Goal: Task Accomplishment & Management: Manage account settings

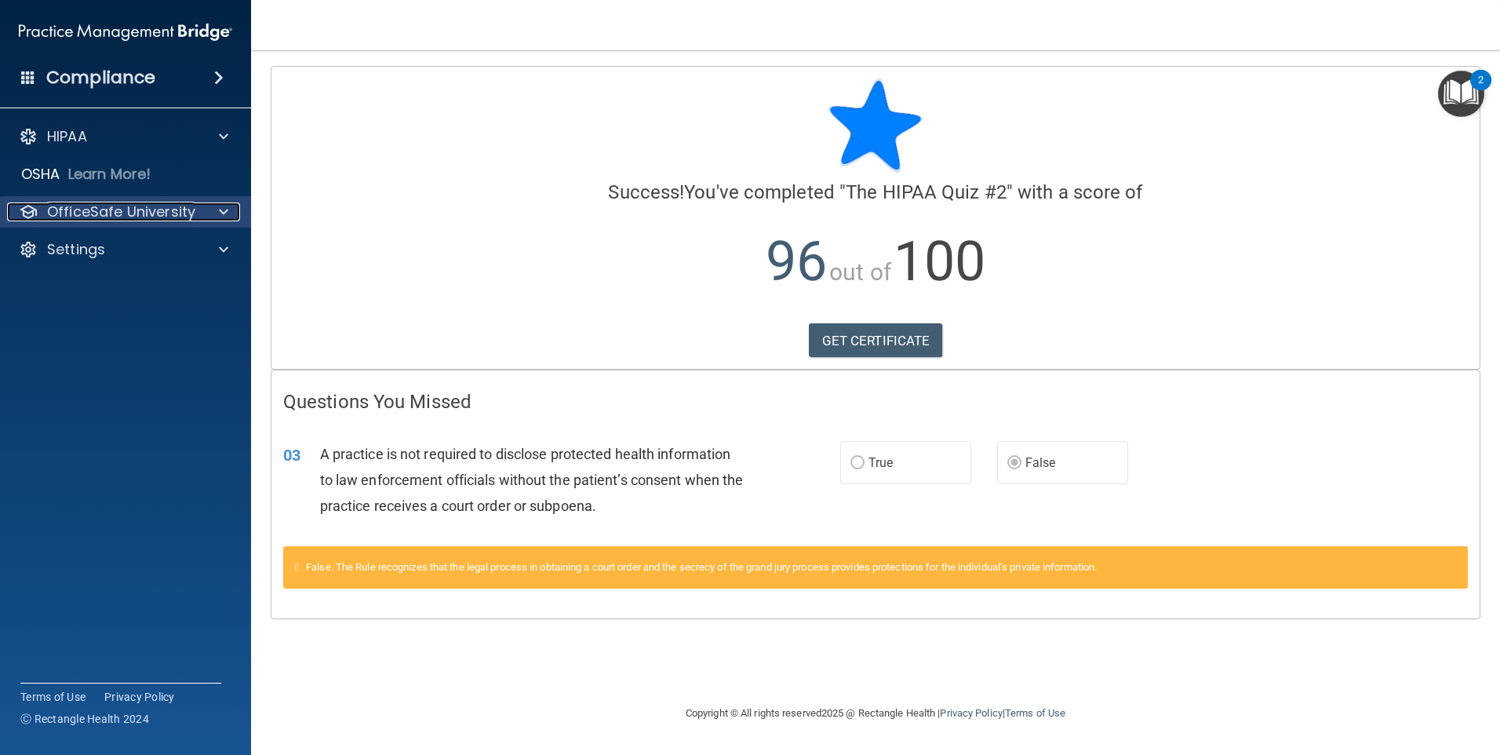
click at [184, 218] on p "OfficeSafe University" at bounding box center [121, 211] width 148 height 19
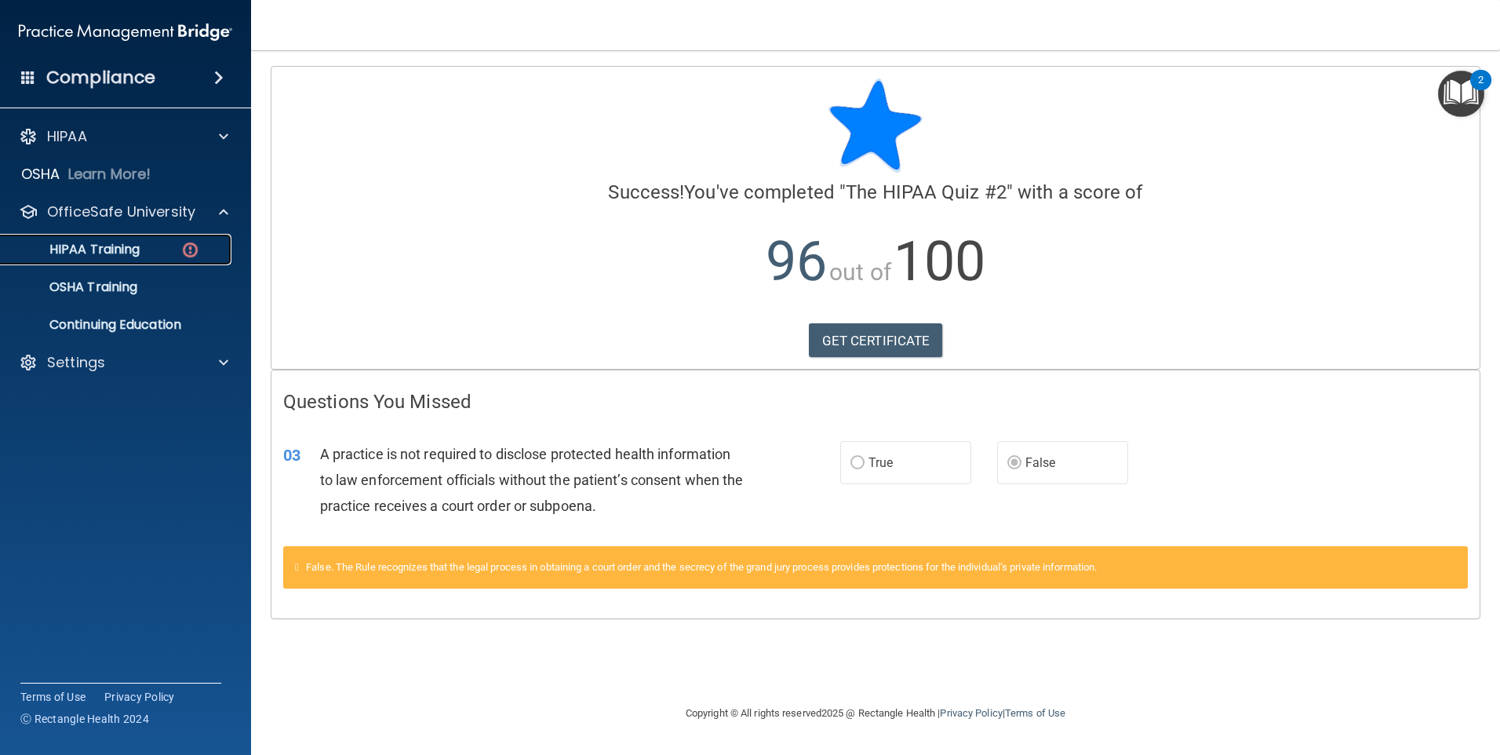
click at [128, 248] on p "HIPAA Training" at bounding box center [74, 250] width 129 height 16
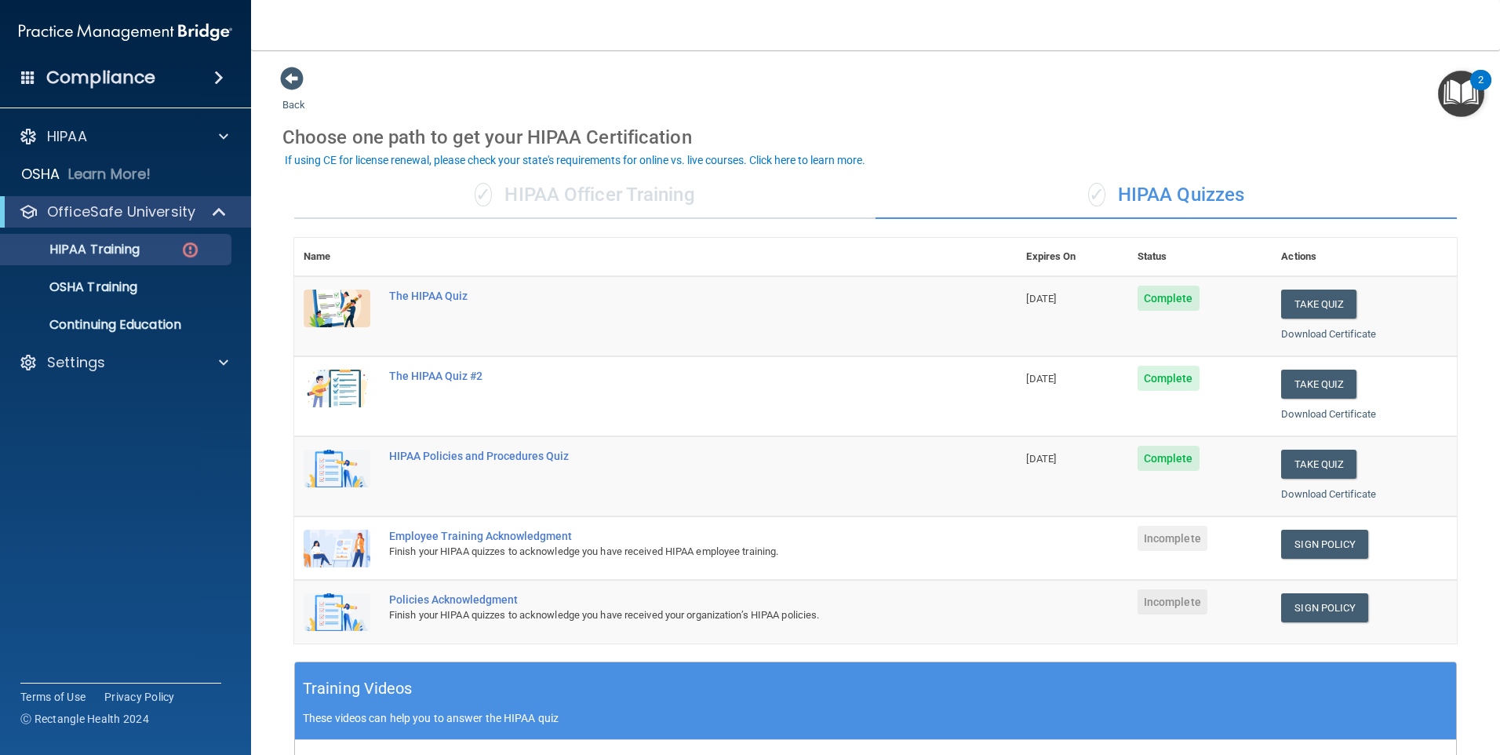
click at [604, 193] on div "✓ HIPAA Officer Training" at bounding box center [584, 195] width 581 height 47
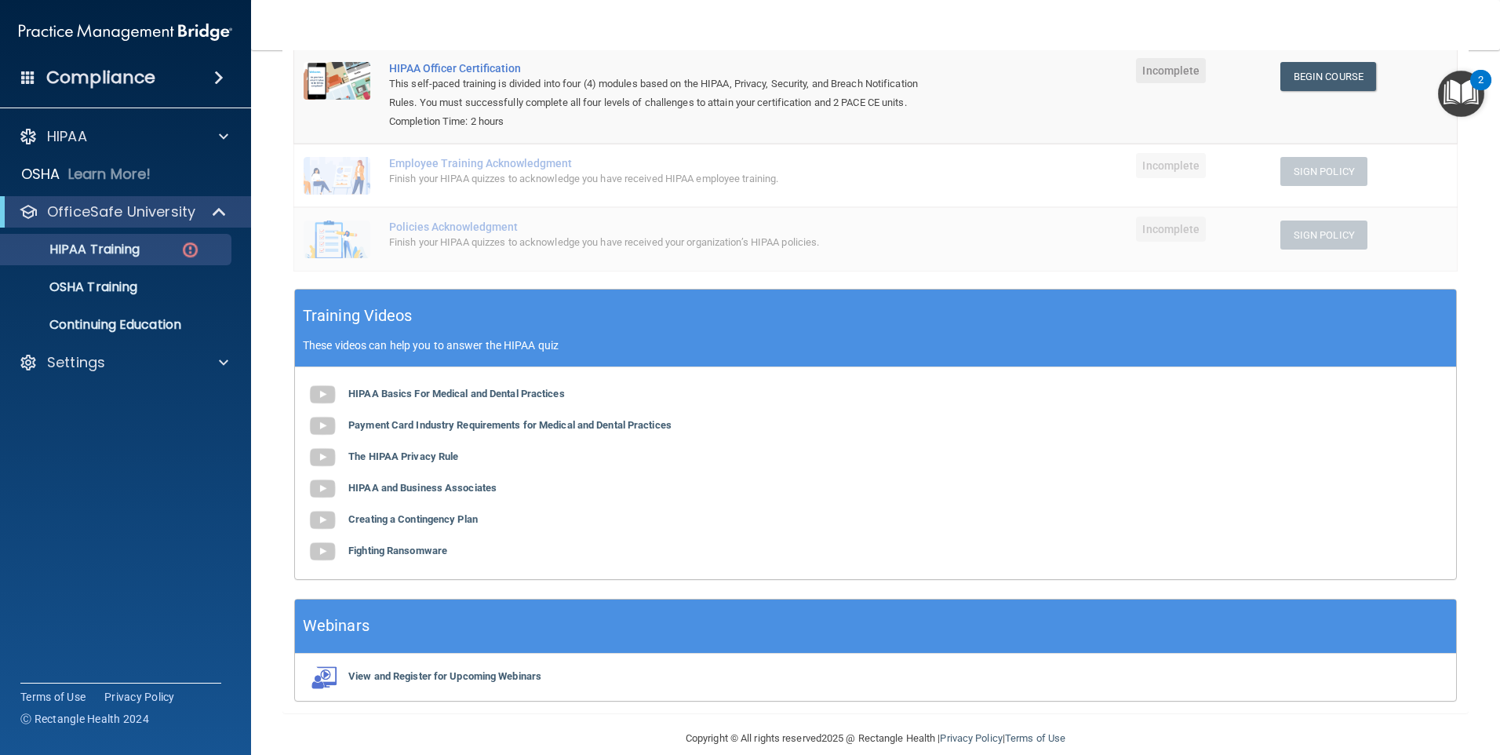
scroll to position [249, 0]
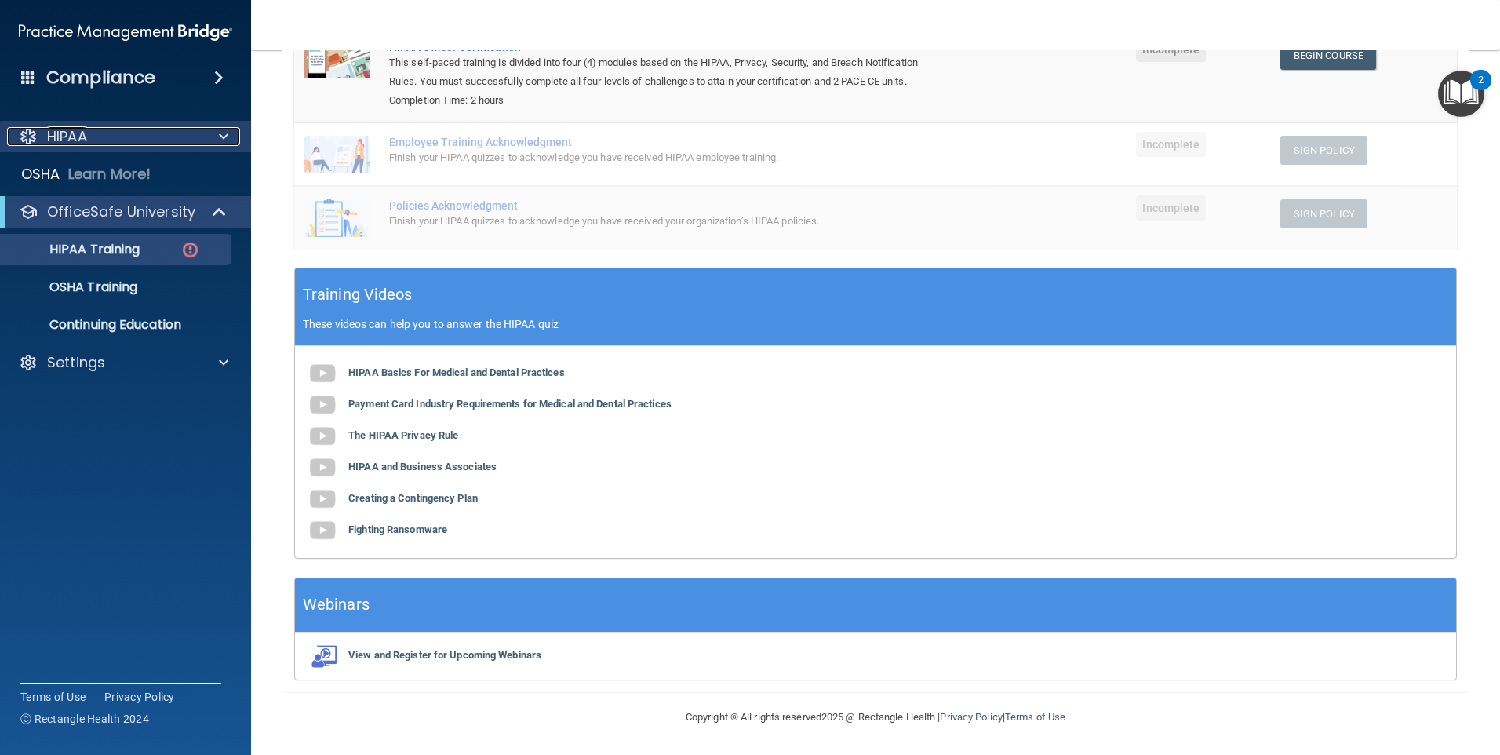
click at [56, 137] on p "HIPAA" at bounding box center [67, 136] width 40 height 19
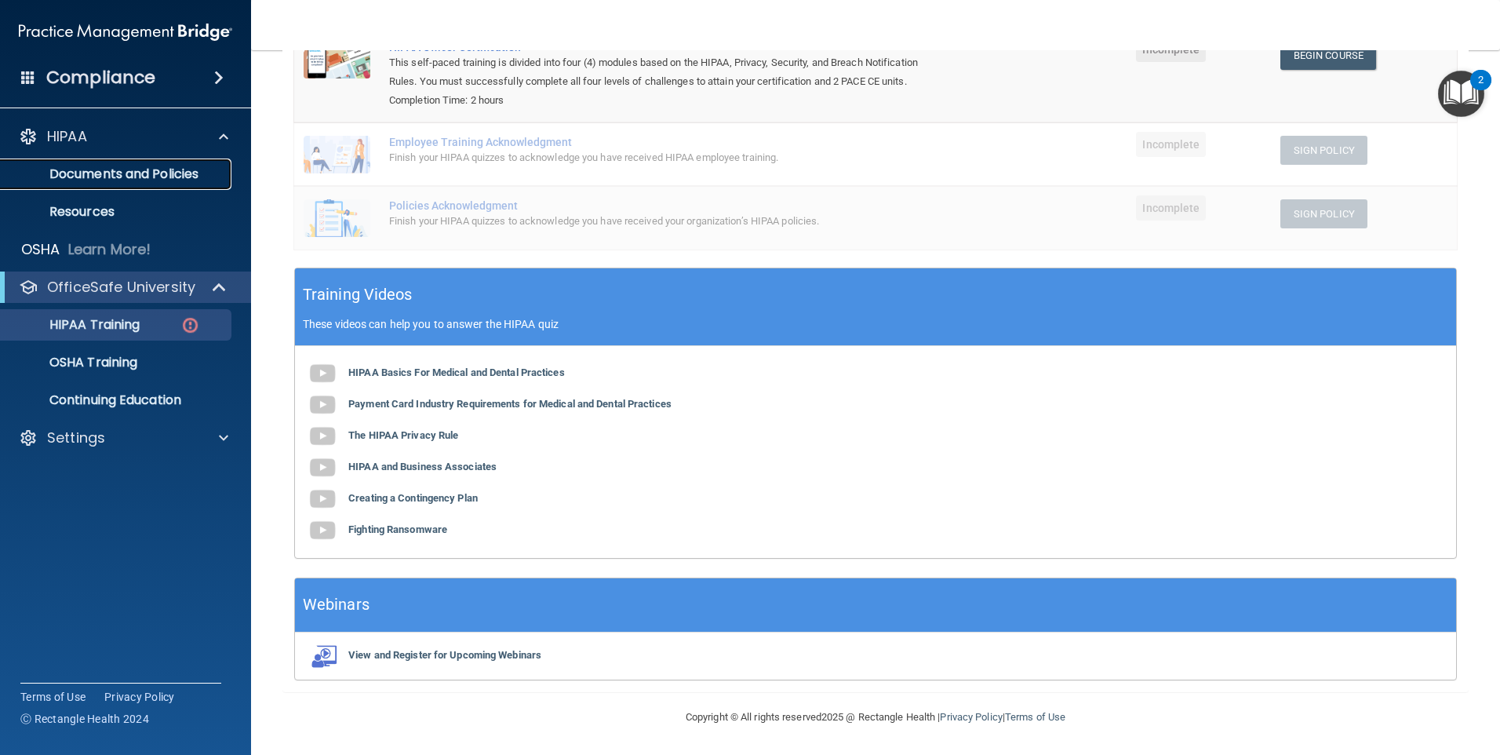
click at [113, 164] on link "Documents and Policies" at bounding box center [107, 173] width 247 height 31
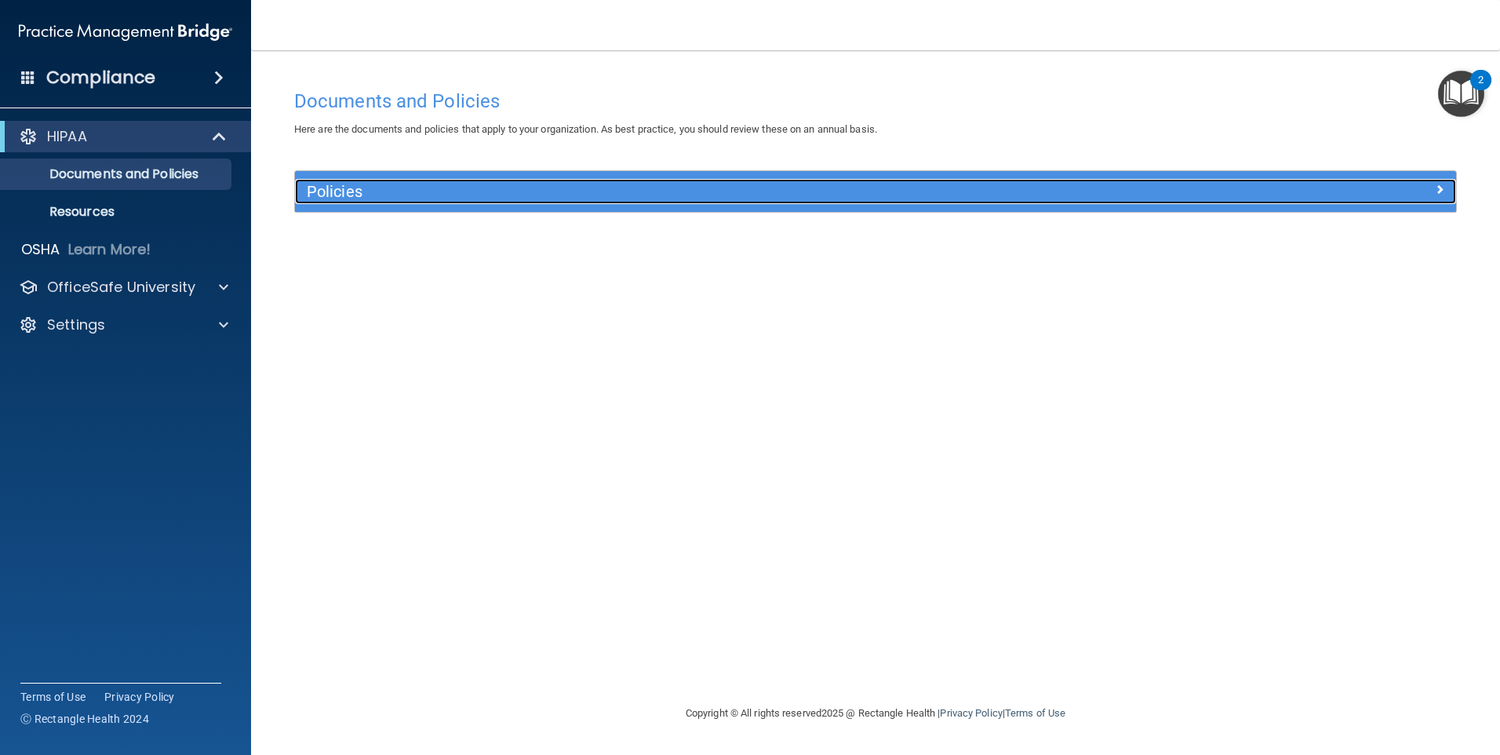
click at [338, 192] on h5 "Policies" at bounding box center [730, 191] width 847 height 17
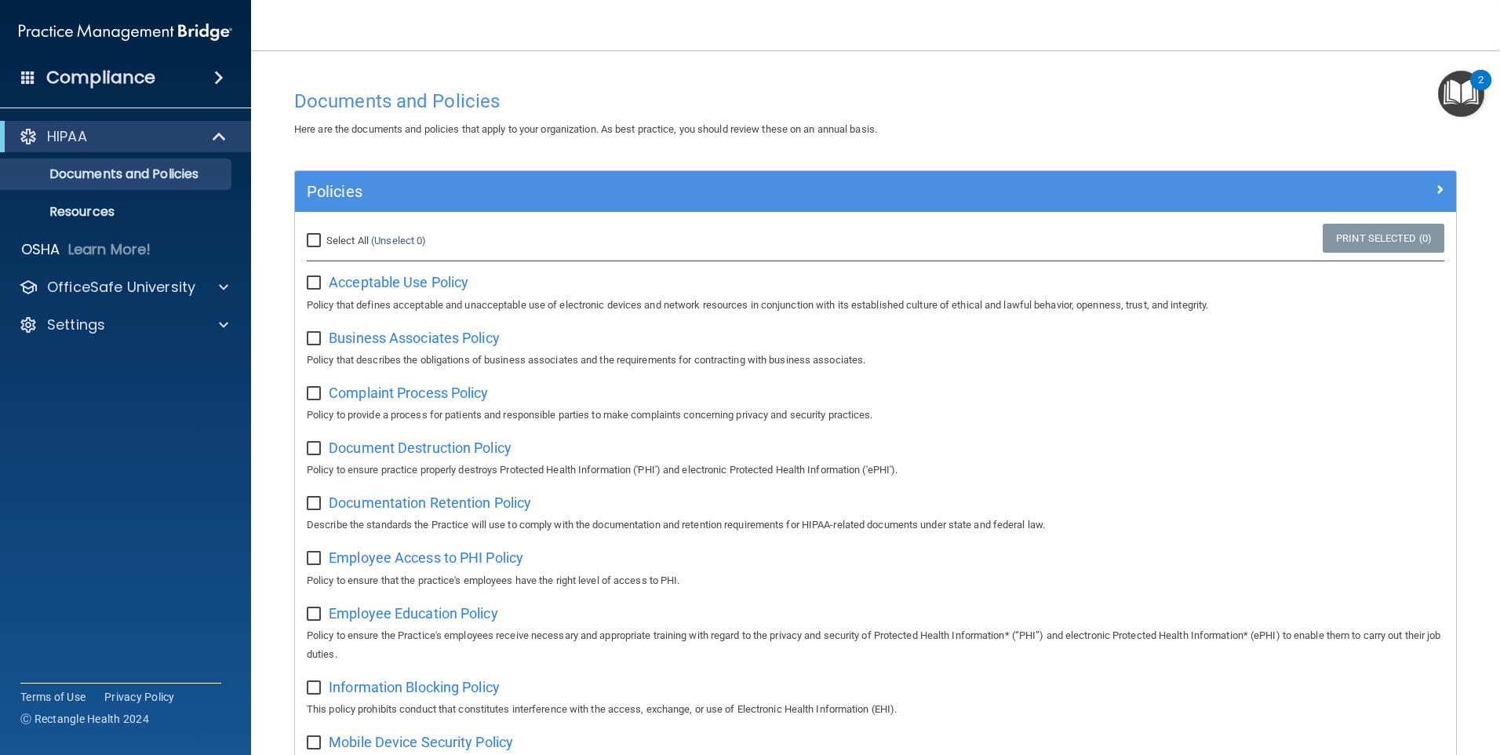
drag, startPoint x: 315, startPoint y: 282, endPoint x: 314, endPoint y: 293, distance: 11.8
click at [315, 284] on input "checkbox" at bounding box center [316, 283] width 18 height 13
checkbox input "true"
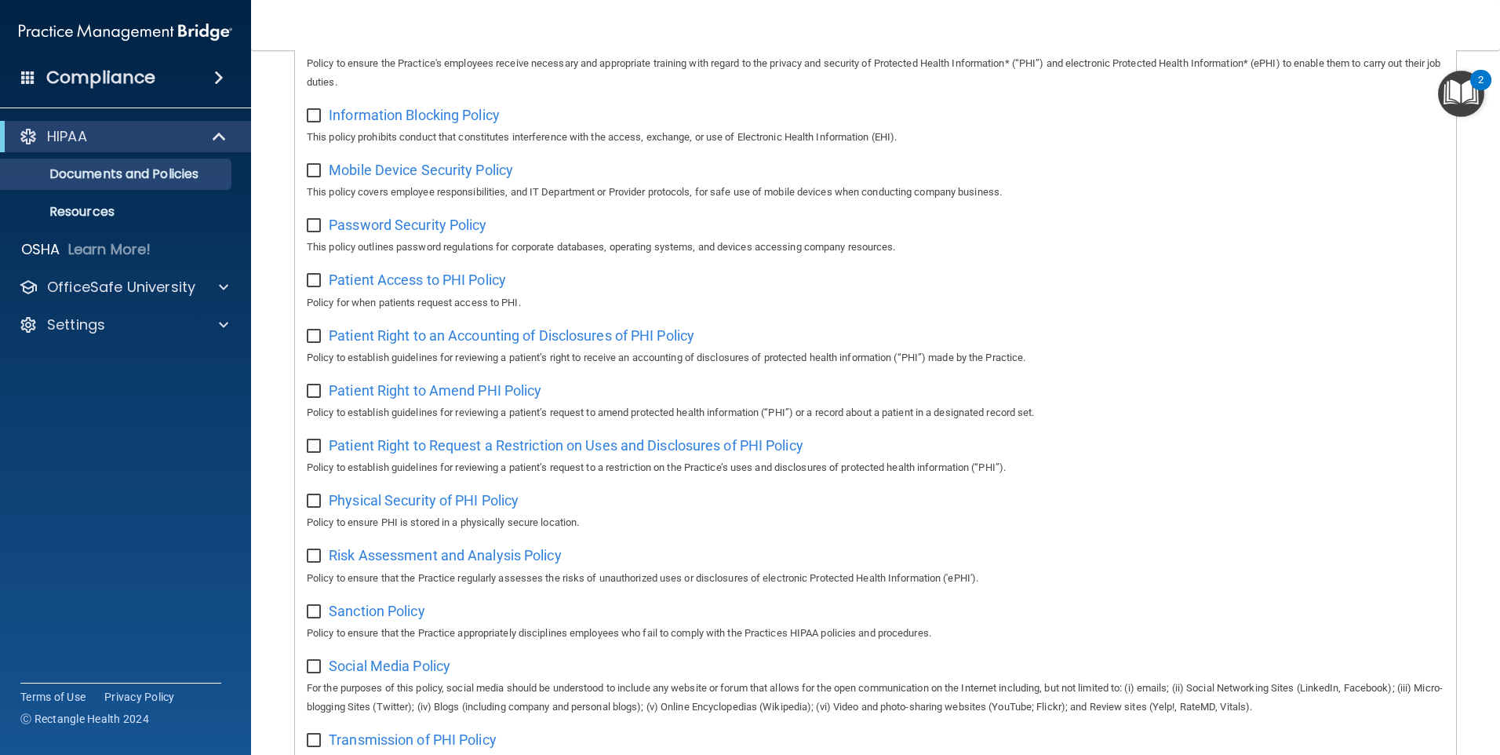
scroll to position [819, 0]
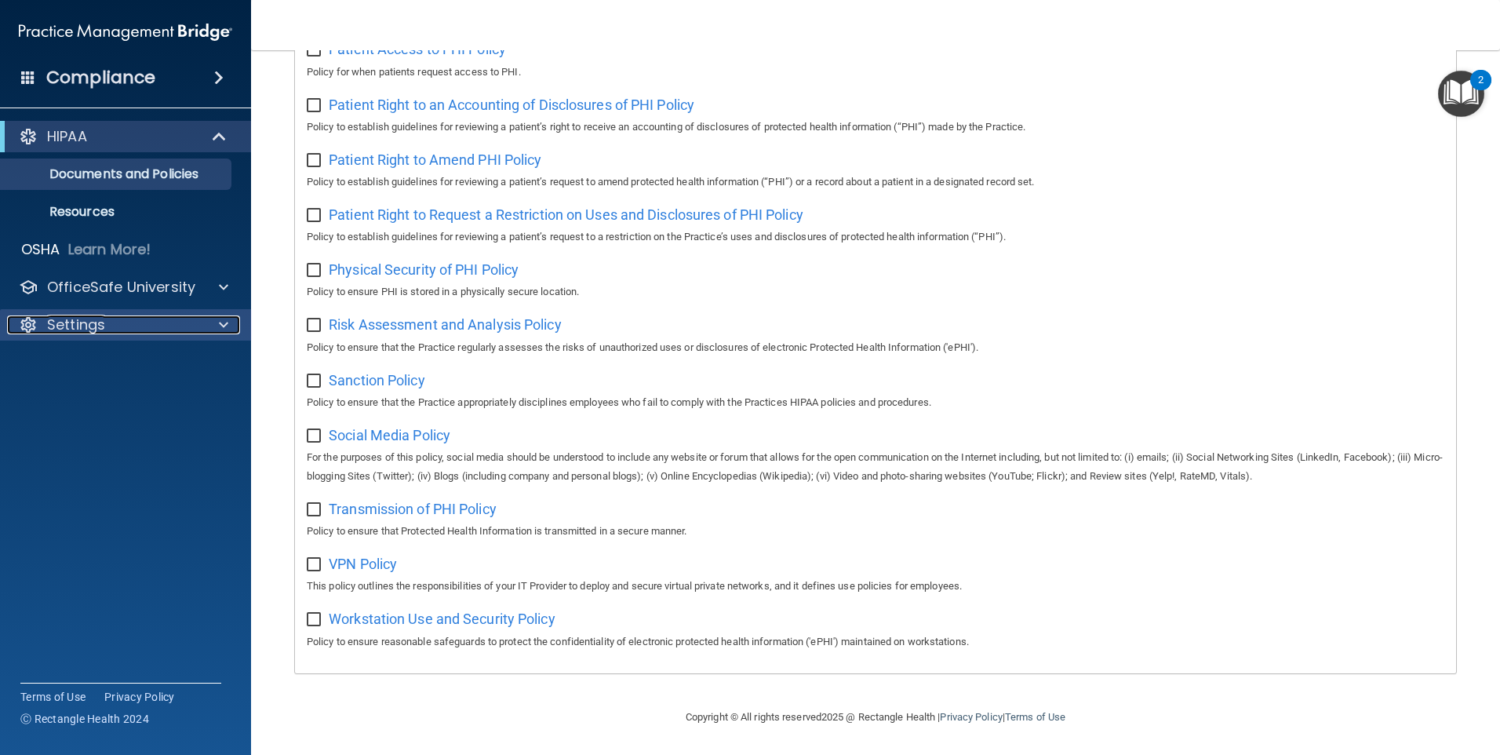
click at [224, 327] on span at bounding box center [223, 324] width 9 height 19
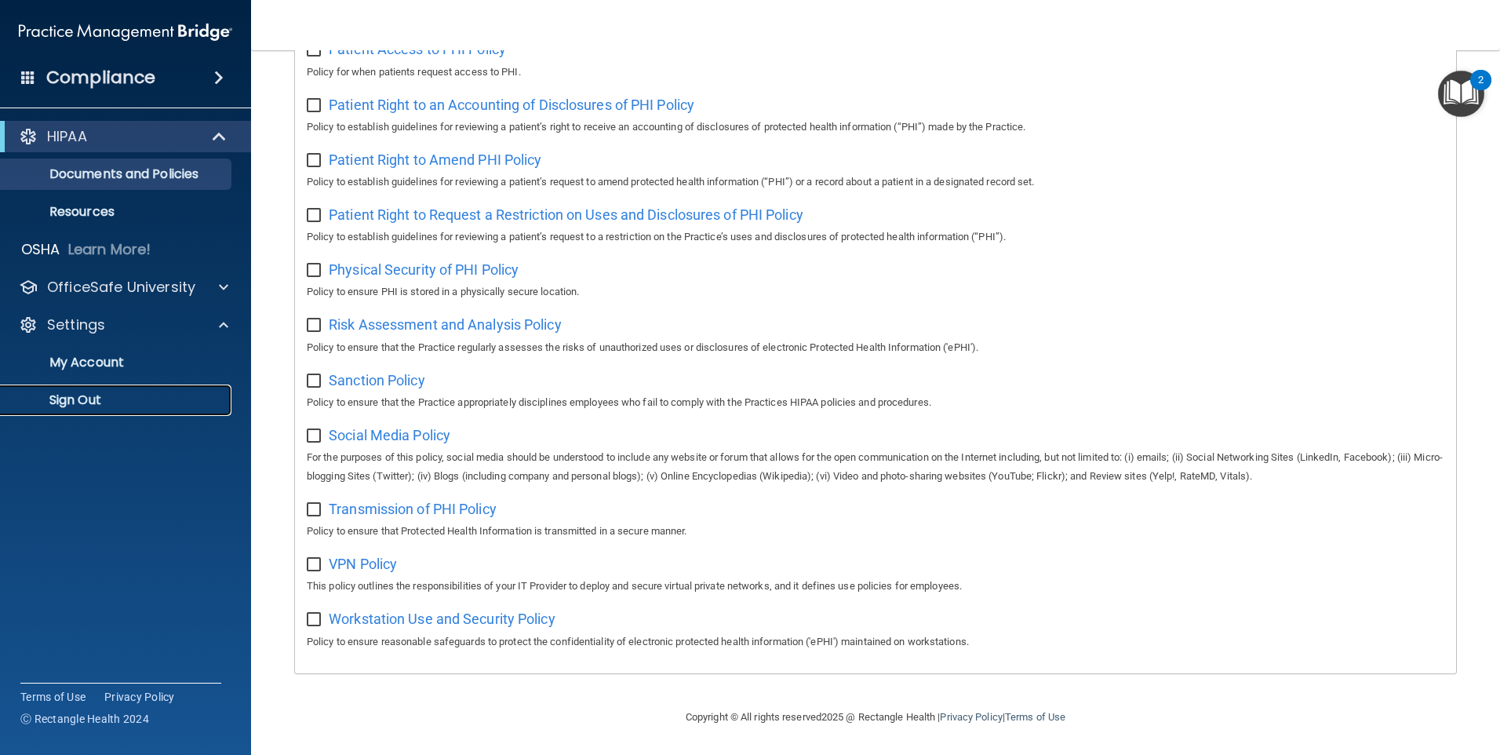
click at [82, 399] on p "Sign Out" at bounding box center [117, 400] width 214 height 16
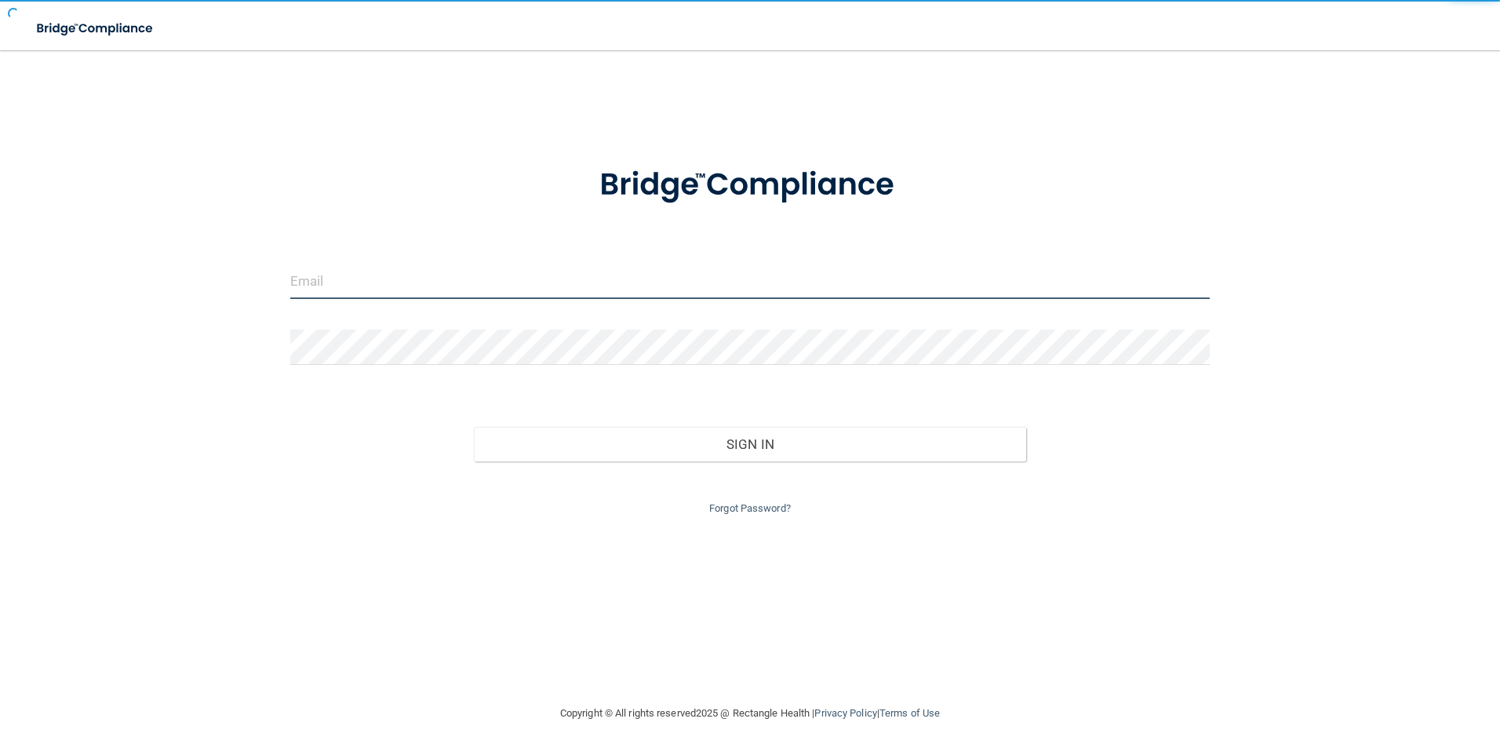
type input "[EMAIL_ADDRESS][DOMAIN_NAME]"
